Goal: Information Seeking & Learning: Learn about a topic

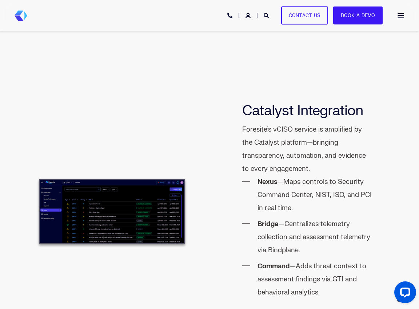
click at [399, 15] on span "Open Burger Menu" at bounding box center [401, 15] width 6 height 1
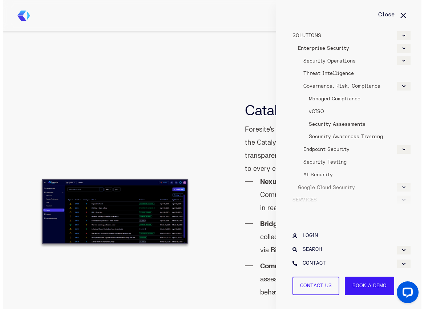
scroll to position [816, 0]
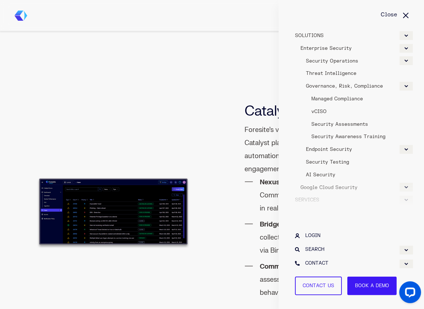
click at [339, 161] on span "Security Testing" at bounding box center [327, 162] width 43 height 6
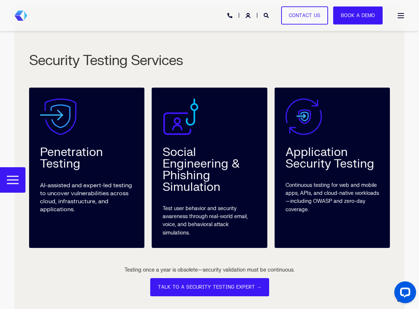
scroll to position [1346, 0]
click at [63, 154] on div "Penetration Testing" at bounding box center [86, 158] width 93 height 23
click at [60, 137] on div "Penetration Testing AI-assisted and expert-led testing to uncover vulnerabiliti…" at bounding box center [86, 168] width 115 height 161
click at [68, 138] on div "Penetration Testing AI-assisted and expert-led testing to uncover vulnerabiliti…" at bounding box center [86, 168] width 115 height 161
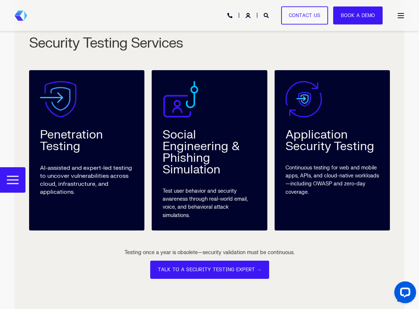
scroll to position [1455, 0]
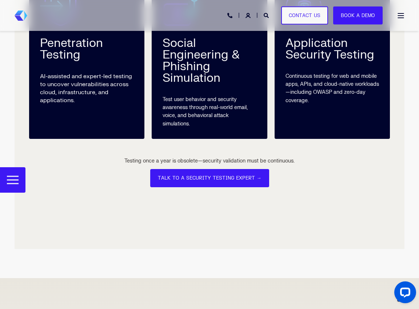
click at [93, 78] on p "AI-assisted and expert-led testing to uncover vulnerabilities across cloud, inf…" at bounding box center [86, 88] width 93 height 32
drag, startPoint x: 300, startPoint y: 162, endPoint x: 122, endPoint y: 164, distance: 177.9
click at [122, 164] on div "Testing once a year is obsolete—security validation must be continuous. TALK TO…" at bounding box center [209, 172] width 361 height 52
copy div "Testing once a year is obsolete—security validation must be continuous."
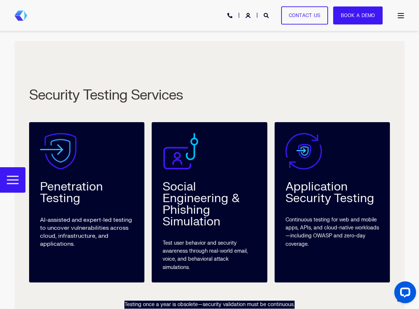
scroll to position [1309, 0]
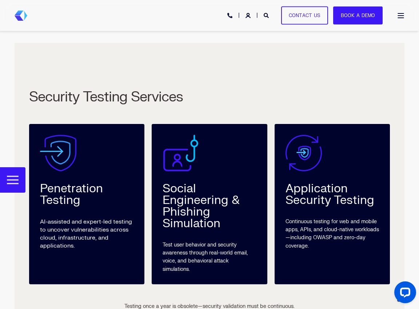
click at [81, 192] on div "Penetration Testing" at bounding box center [86, 194] width 93 height 23
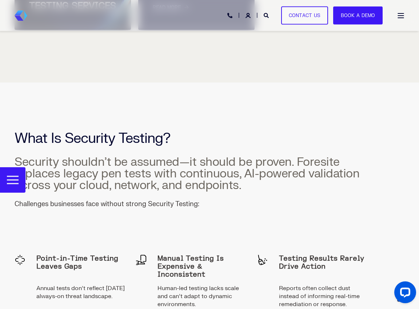
scroll to position [509, 0]
